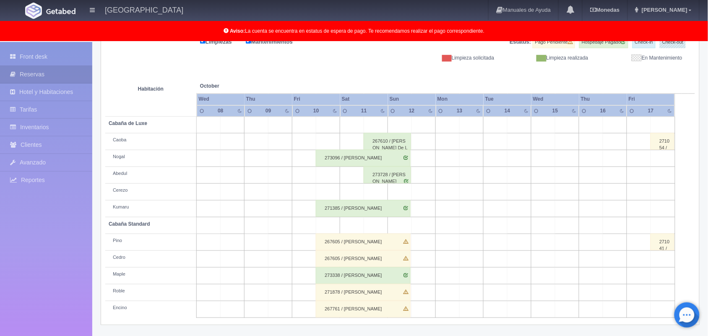
scroll to position [117, 0]
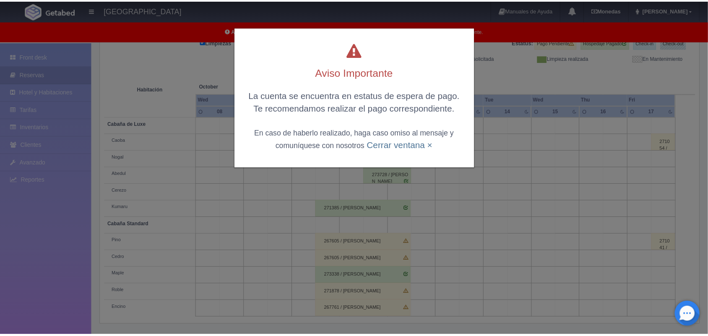
scroll to position [116, 0]
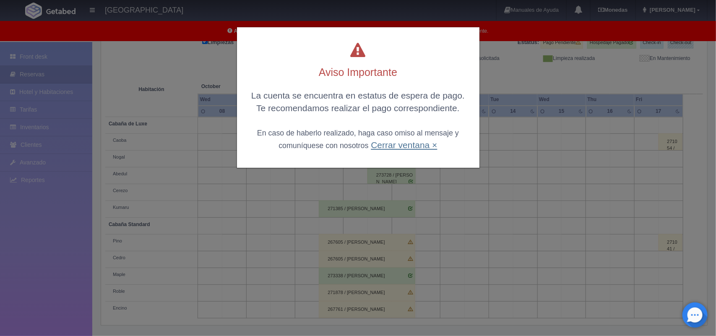
click at [405, 145] on link "Cerrar ventana ×" at bounding box center [404, 145] width 66 height 10
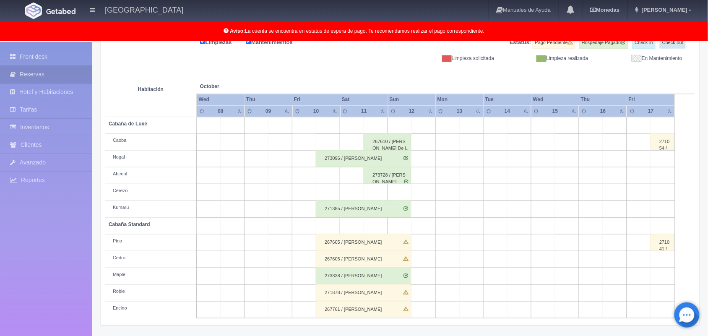
scroll to position [0, 0]
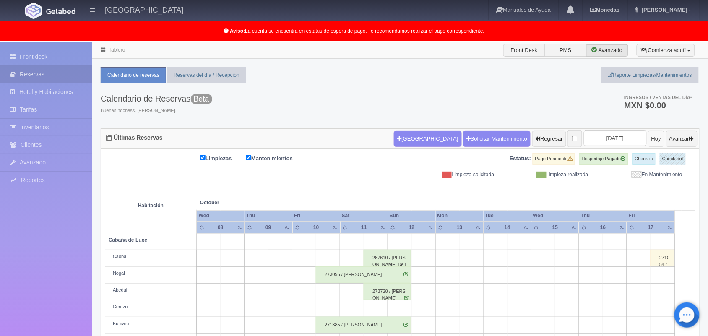
click at [648, 145] on button "Hoy" at bounding box center [656, 139] width 16 height 16
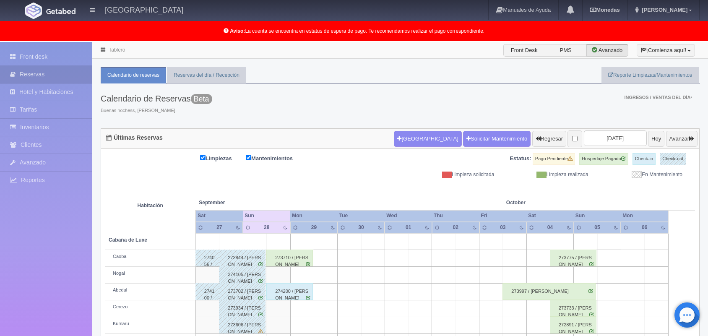
scroll to position [117, 0]
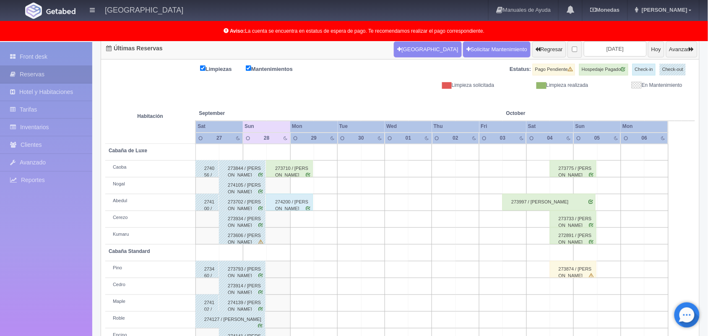
scroll to position [117, 0]
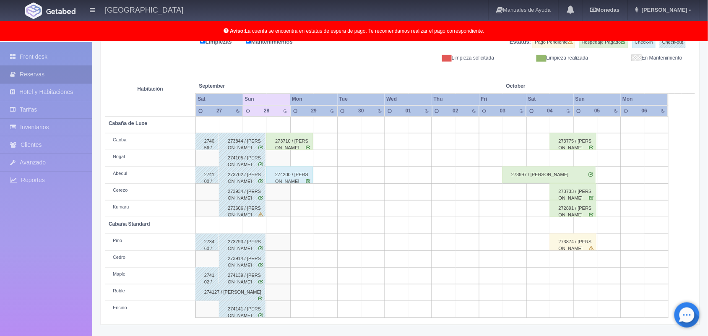
click at [298, 150] on td at bounding box center [301, 158] width 23 height 17
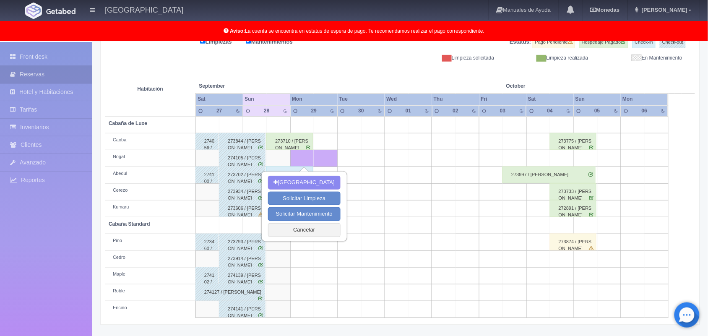
click at [298, 150] on td at bounding box center [301, 158] width 23 height 17
click at [300, 142] on div "273710 / [PERSON_NAME]" at bounding box center [289, 141] width 47 height 17
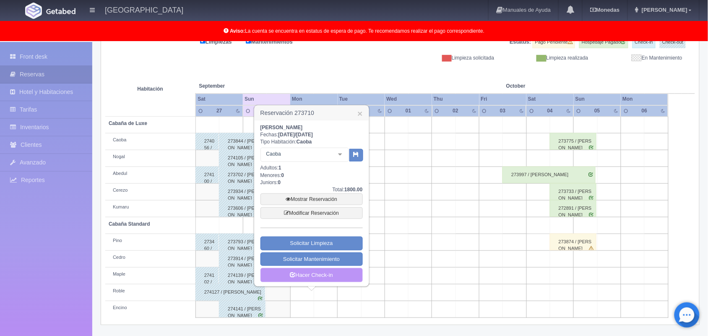
click at [316, 268] on link "Hacer Check-in" at bounding box center [311, 275] width 102 height 14
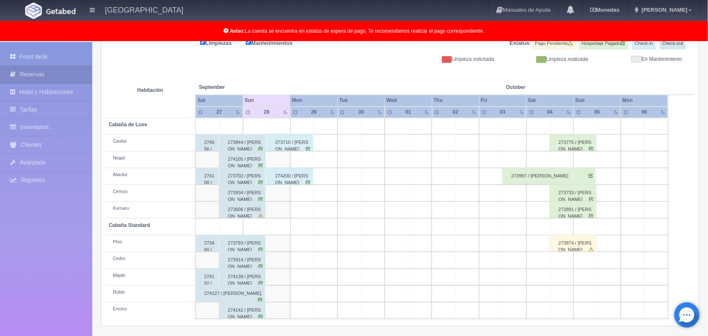
scroll to position [117, 0]
